Goal: Find specific page/section: Find specific page/section

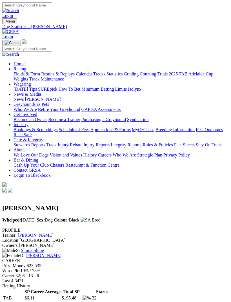
click at [5, 23] on img "Toggle navigation" at bounding box center [5, 23] width 0 height 0
click at [40, 74] on link "Fields & Form" at bounding box center [27, 73] width 26 height 5
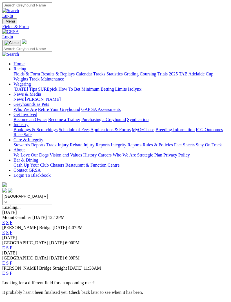
click at [12, 230] on link "F" at bounding box center [11, 232] width 3 height 5
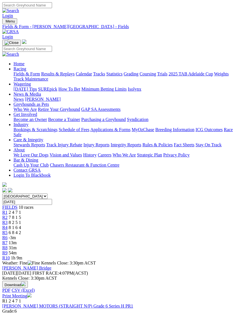
click at [21, 225] on span "8 1 6 4" at bounding box center [15, 227] width 12 height 5
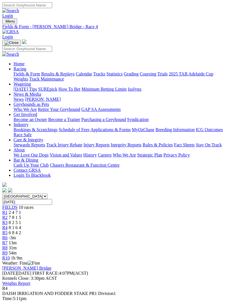
click at [21, 230] on span "6 8 4 2" at bounding box center [15, 232] width 12 height 5
click at [21, 225] on span "8 1 6 4" at bounding box center [15, 227] width 12 height 5
click at [8, 220] on span "R3" at bounding box center [4, 222] width 5 height 5
click at [102, 225] on div "R4 8 1 6 4" at bounding box center [115, 227] width 226 height 5
click at [8, 230] on span "R5" at bounding box center [4, 232] width 5 height 5
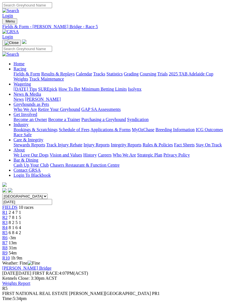
click at [8, 235] on span "R6" at bounding box center [4, 237] width 5 height 5
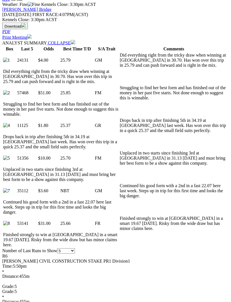
scroll to position [259, 0]
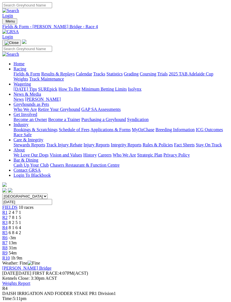
click at [8, 230] on span "R5" at bounding box center [4, 232] width 5 height 5
click at [8, 240] on span "R7" at bounding box center [4, 242] width 5 height 5
